Goal: Transaction & Acquisition: Purchase product/service

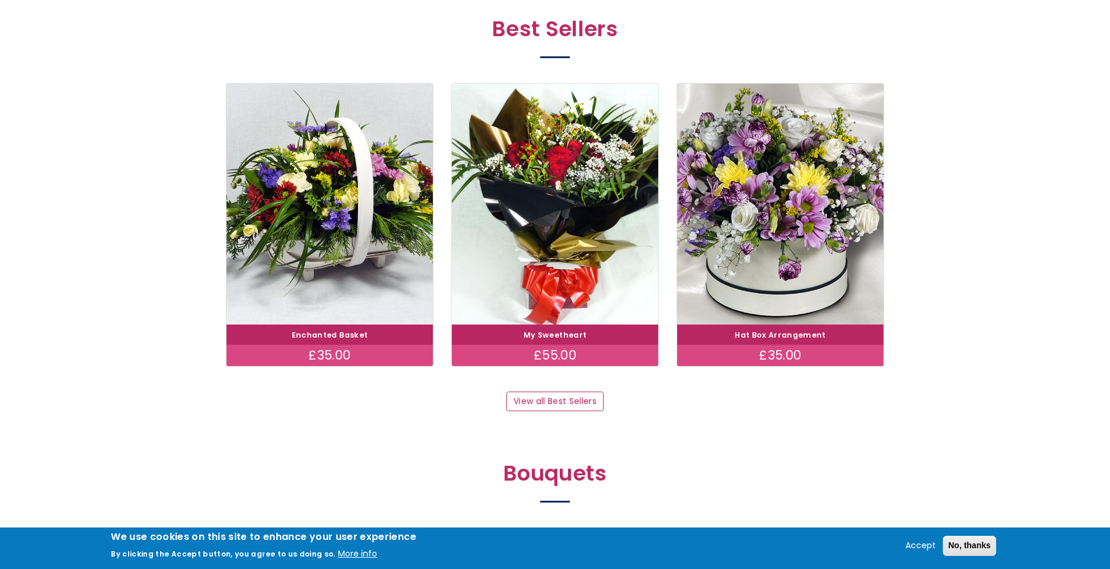
scroll to position [636, 0]
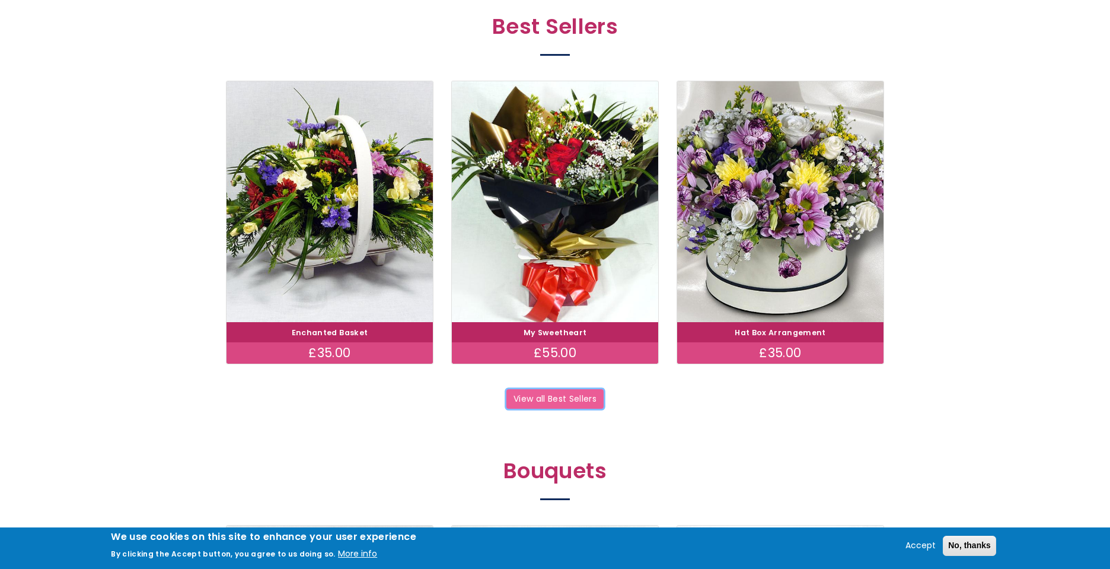
click at [588, 400] on link "View all Best Sellers" at bounding box center [554, 399] width 97 height 20
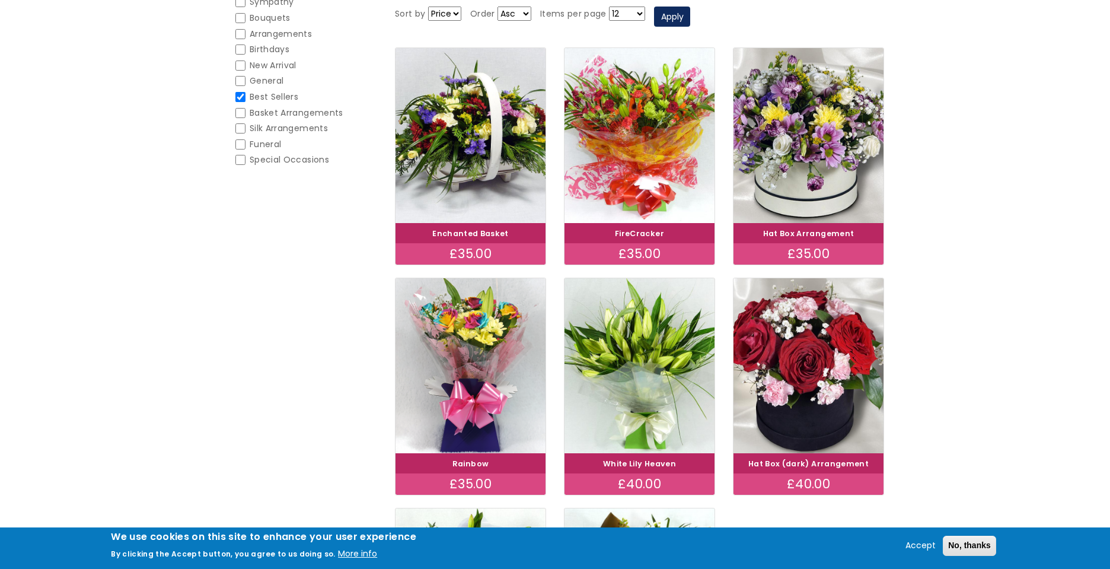
scroll to position [197, 0]
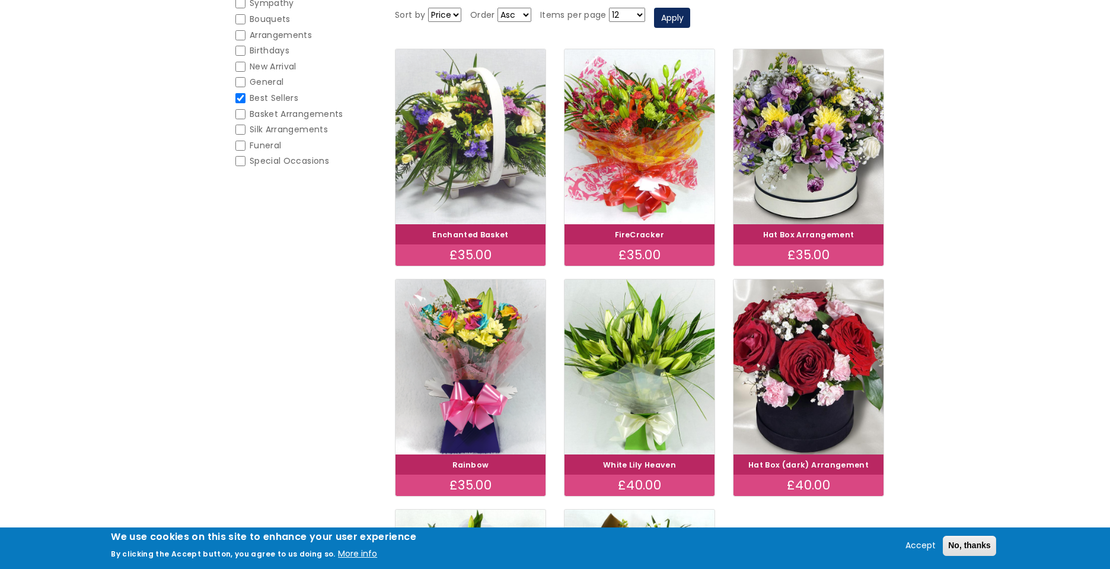
click at [465, 141] on img at bounding box center [471, 136] width 168 height 195
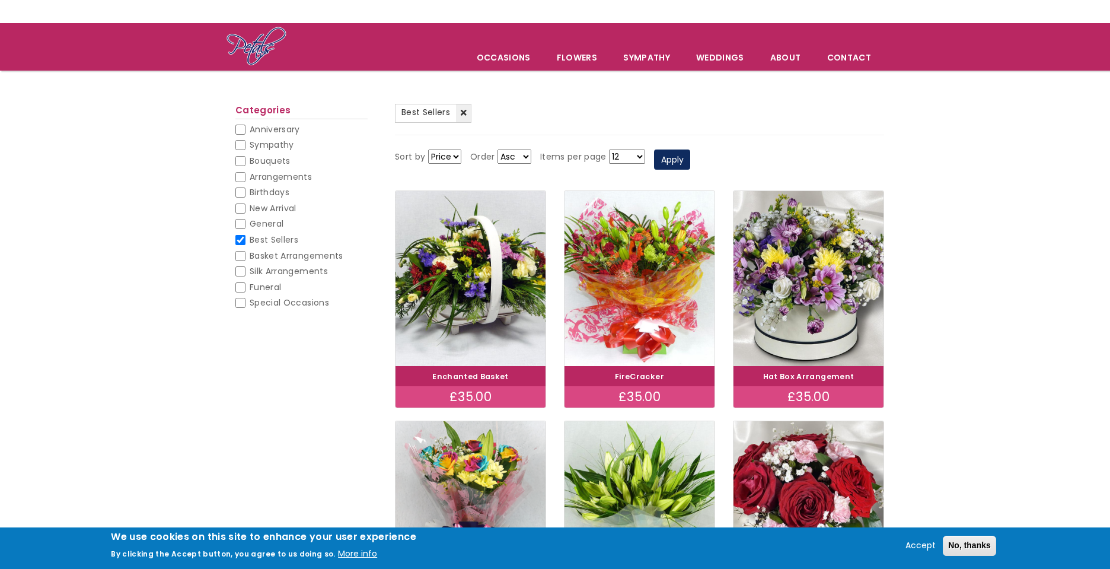
scroll to position [0, 0]
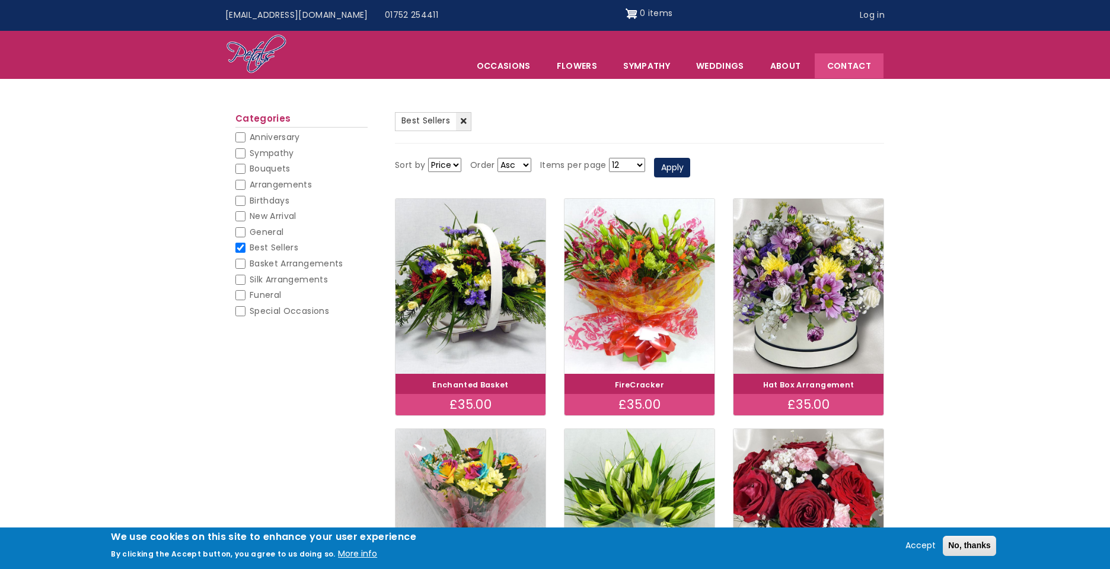
click at [842, 61] on link "Contact" at bounding box center [849, 65] width 69 height 25
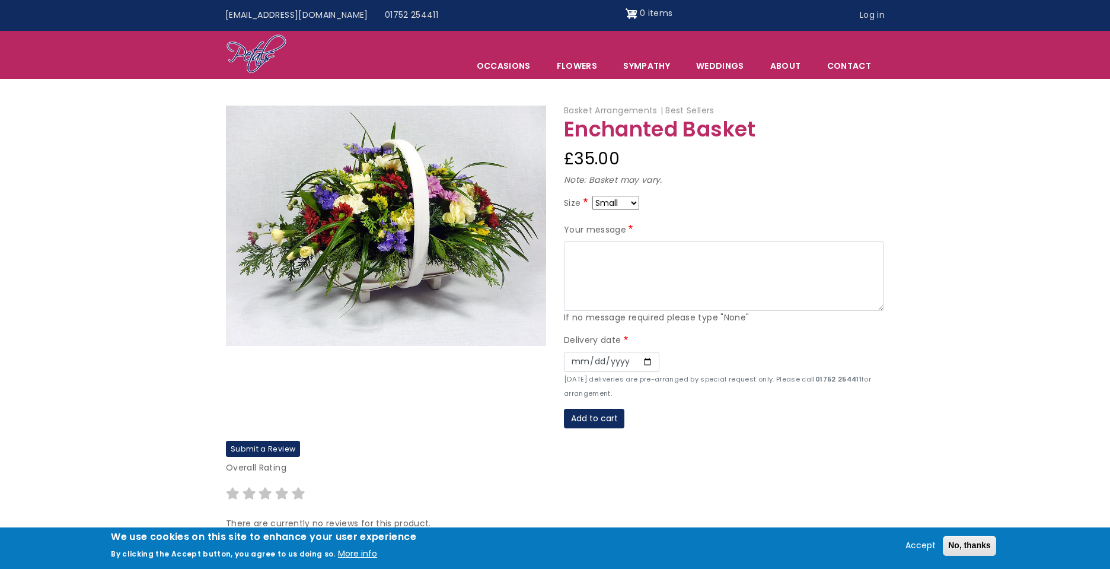
click at [636, 202] on select "Small Medium Large" at bounding box center [615, 203] width 47 height 14
select select "9"
